Goal: Information Seeking & Learning: Learn about a topic

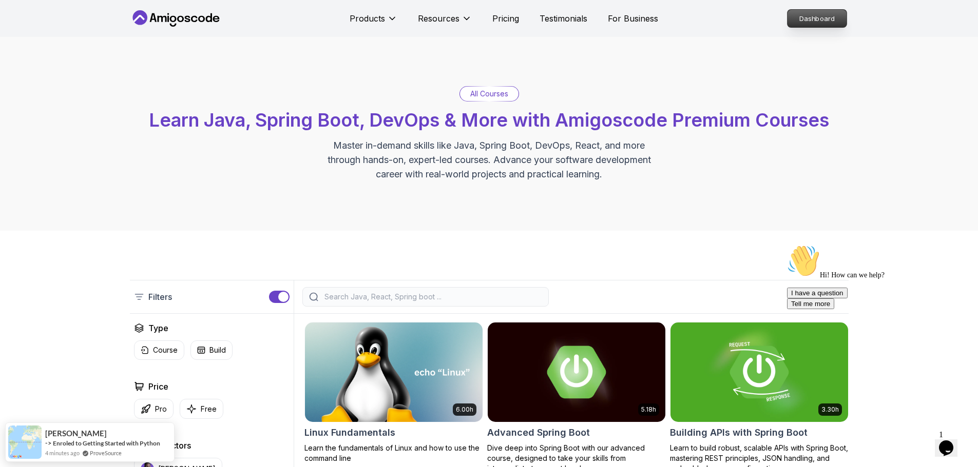
click at [829, 24] on p "Dashboard" at bounding box center [816, 18] width 59 height 17
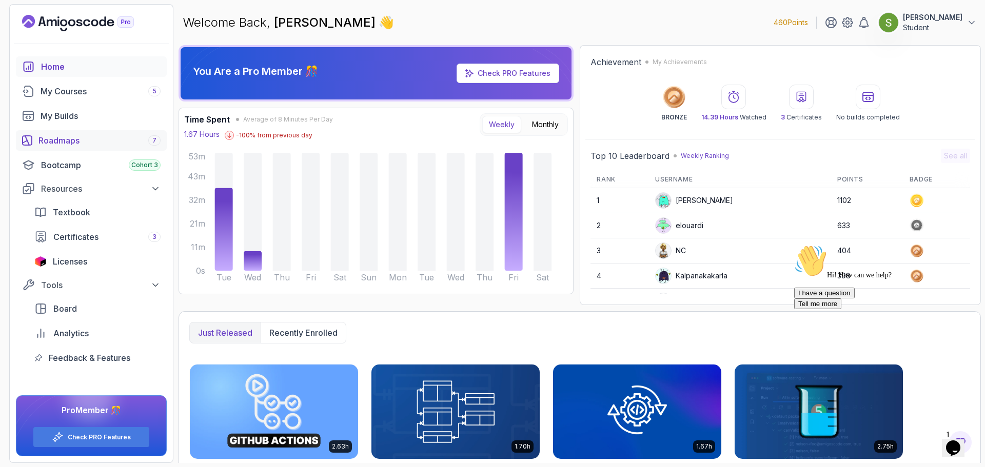
click at [69, 146] on div "Roadmaps 7" at bounding box center [99, 140] width 122 height 12
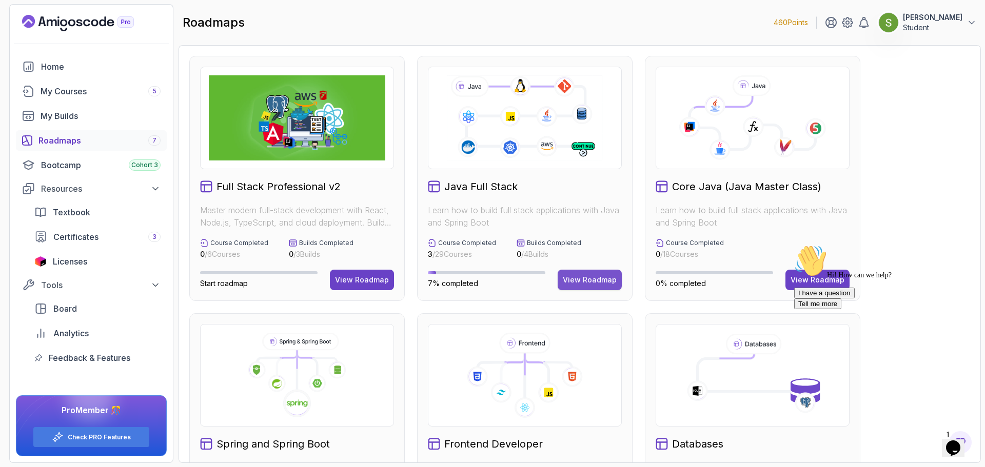
click at [597, 277] on div "View Roadmap" at bounding box center [590, 280] width 54 height 10
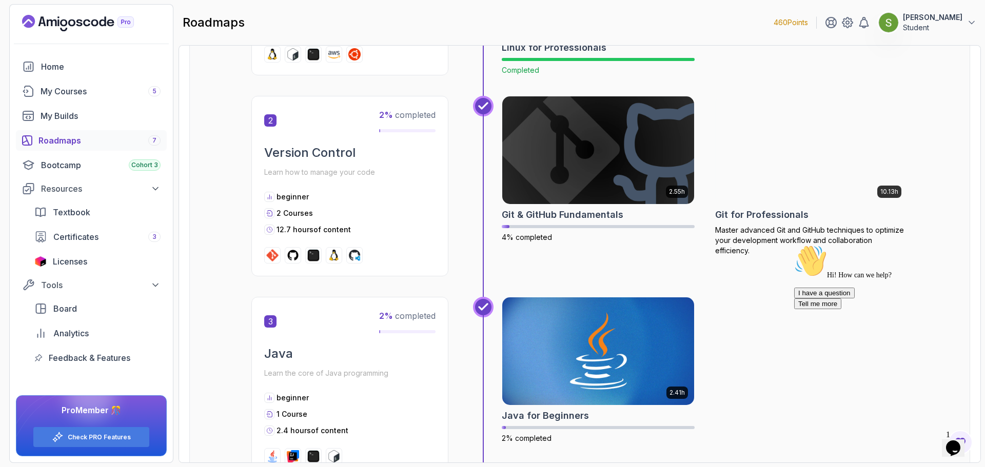
scroll to position [524, 0]
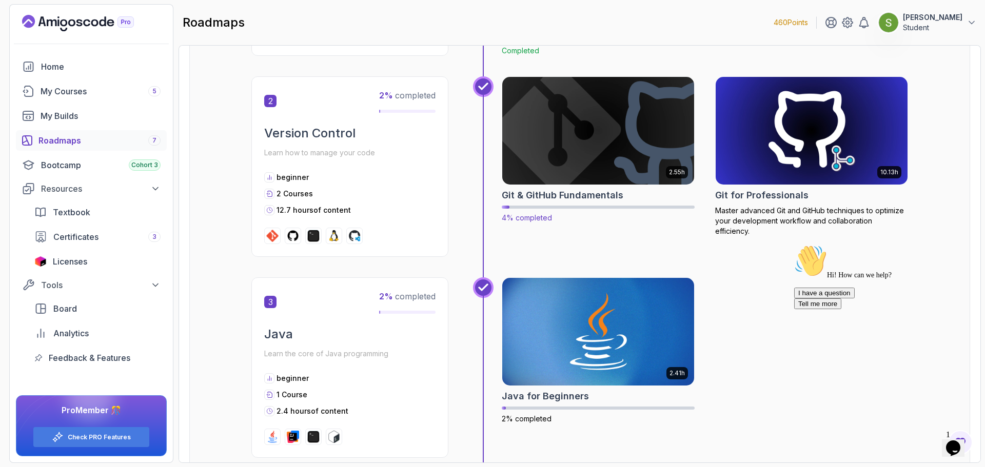
click at [634, 127] on img at bounding box center [599, 130] width 202 height 113
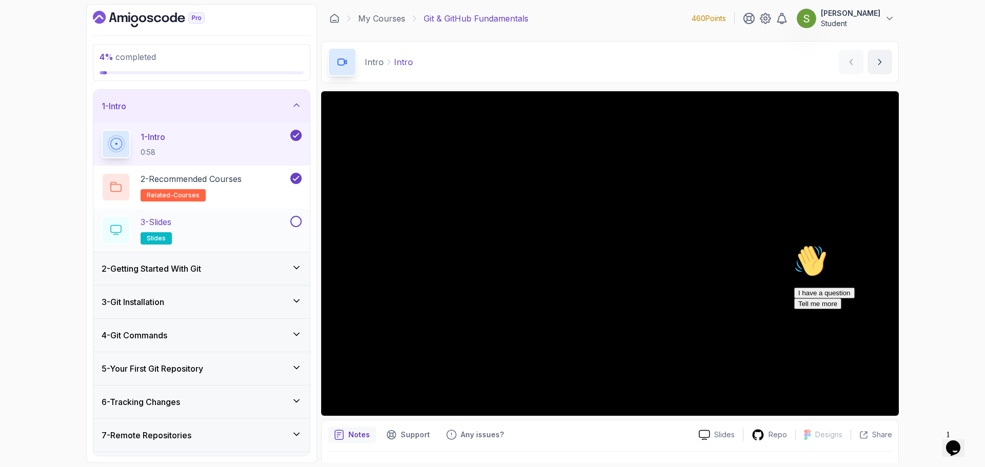
click at [241, 222] on div "3 - Slides slides" at bounding box center [195, 230] width 187 height 29
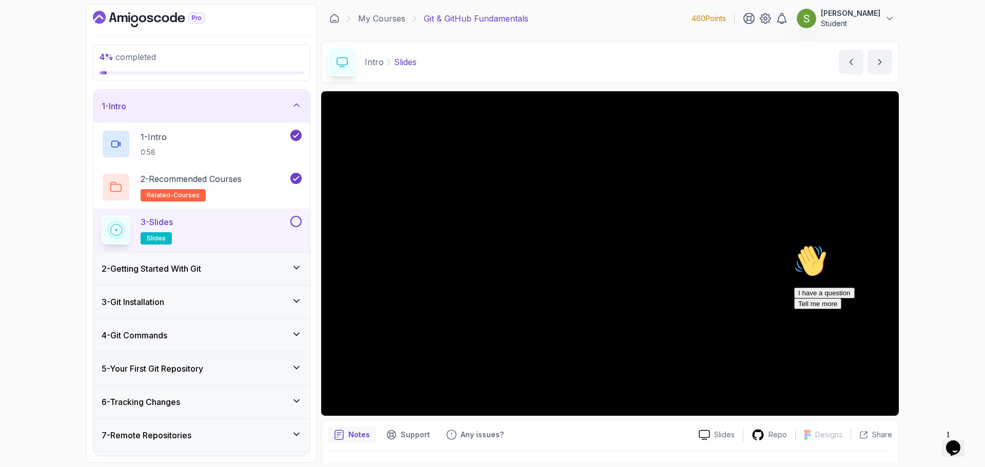
click at [794, 245] on icon "Chat attention grabber" at bounding box center [794, 245] width 0 height 0
